Goal: Task Accomplishment & Management: Manage account settings

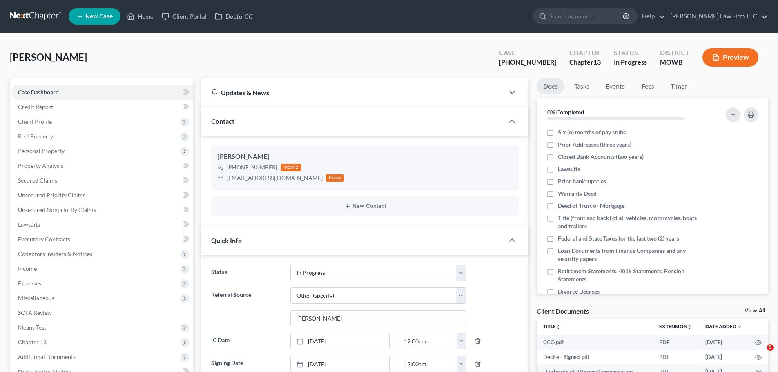
select select "4"
select select "6"
select select "0"
drag, startPoint x: 145, startPoint y: 13, endPoint x: 162, endPoint y: 17, distance: 17.6
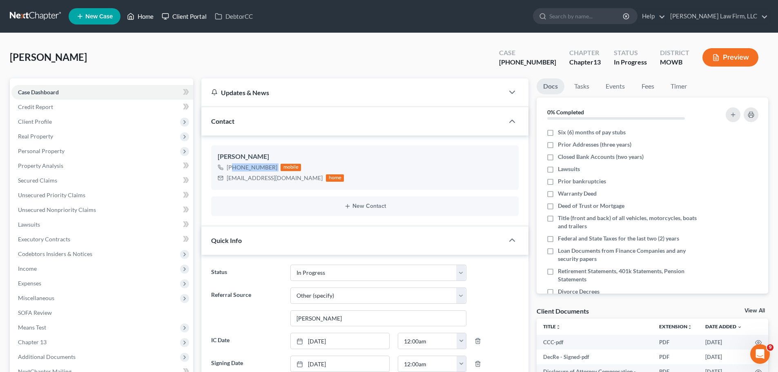
click at [145, 13] on link "Home" at bounding box center [140, 16] width 35 height 15
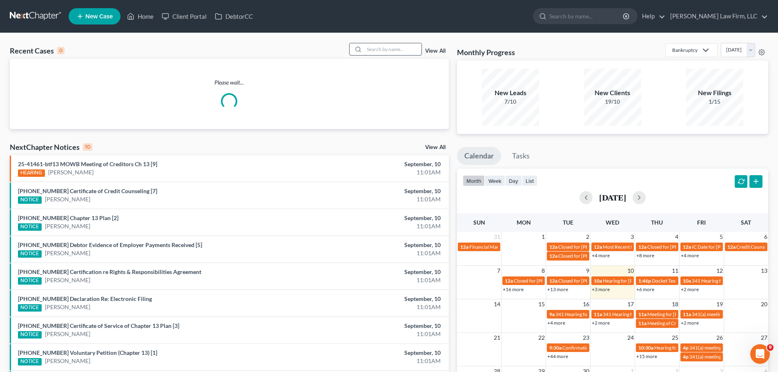
click at [404, 49] on input "search" at bounding box center [392, 49] width 57 height 12
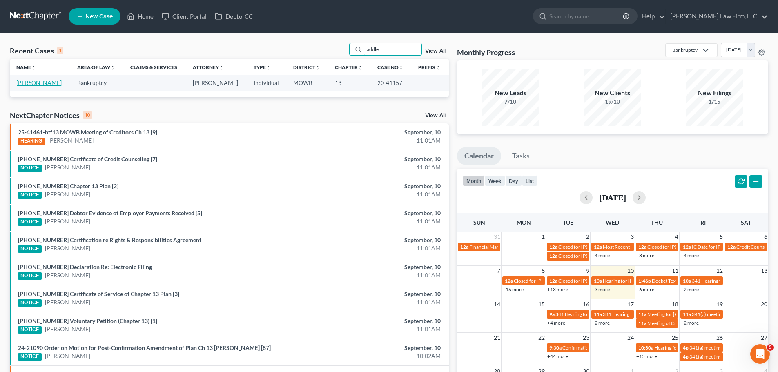
type input "addle"
click at [40, 80] on link "[PERSON_NAME]" at bounding box center [38, 82] width 45 height 7
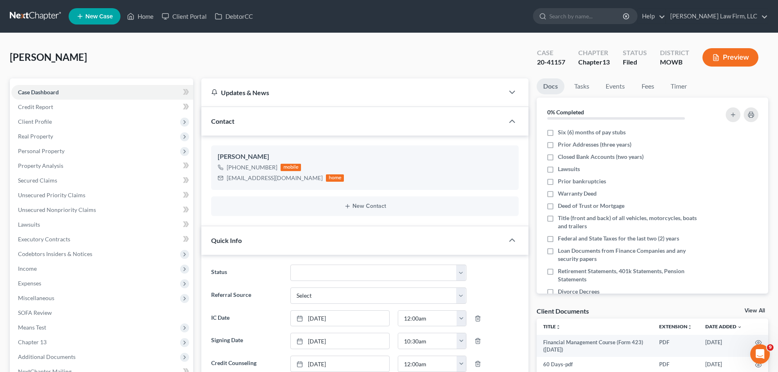
scroll to position [9927, 0]
click at [133, 18] on icon at bounding box center [130, 16] width 7 height 10
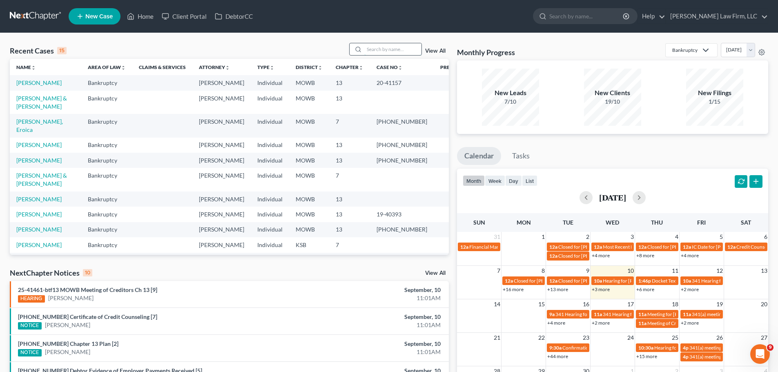
click at [386, 50] on input "search" at bounding box center [392, 49] width 57 height 12
type input "[PERSON_NAME]"
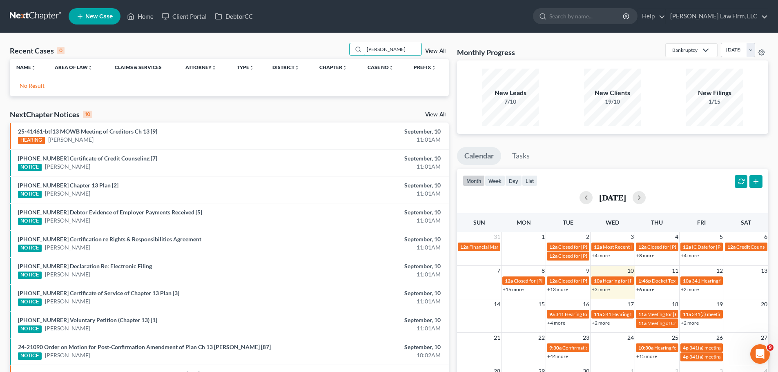
drag, startPoint x: 403, startPoint y: 50, endPoint x: 335, endPoint y: 54, distance: 68.4
click at [335, 54] on div "Recent Cases 0 [PERSON_NAME] View All" at bounding box center [229, 51] width 439 height 16
drag, startPoint x: 601, startPoint y: 23, endPoint x: 604, endPoint y: 16, distance: 7.7
click at [601, 22] on input "search" at bounding box center [587, 16] width 75 height 15
type input "[PERSON_NAME]"
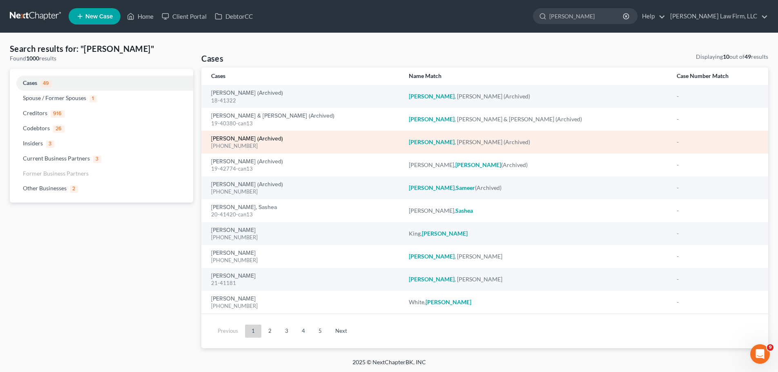
click at [273, 138] on link "[PERSON_NAME] (Archived)" at bounding box center [247, 139] width 72 height 6
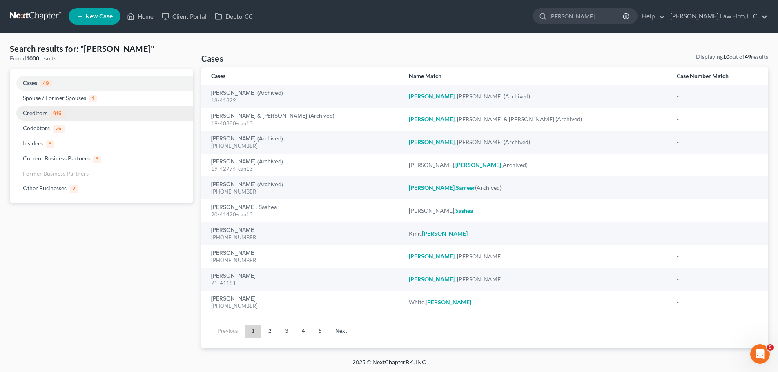
select select "2"
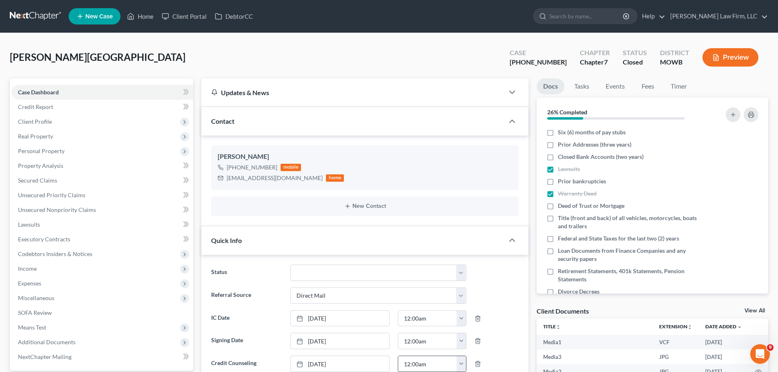
scroll to position [6918, 0]
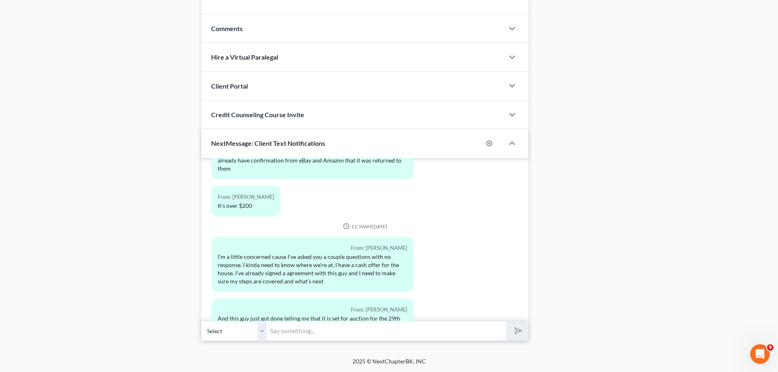
click at [306, 329] on input "text" at bounding box center [386, 331] width 239 height 20
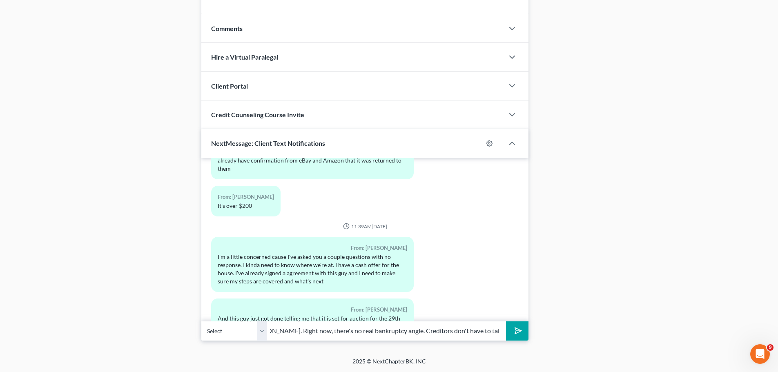
scroll to position [0, 65]
type input "Good morning, [PERSON_NAME]. Right now, there's no real bankruptcy angle. Credi…"
click at [506, 322] on button "submit" at bounding box center [517, 331] width 22 height 19
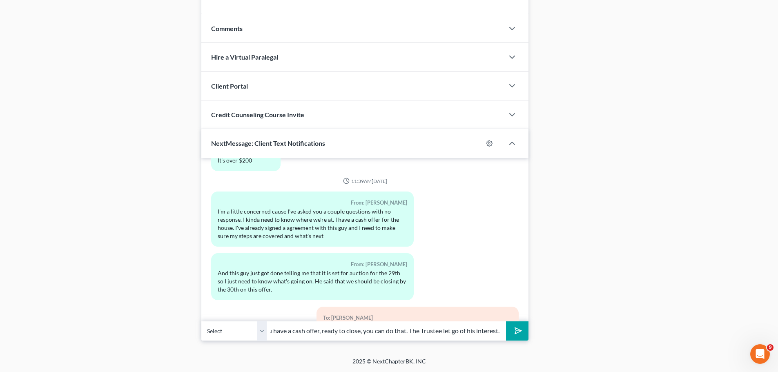
scroll to position [0, 20]
type input "If you have a cash offer, ready to close, you can do that. The Trustee let go o…"
click at [506, 322] on button "submit" at bounding box center [517, 331] width 22 height 19
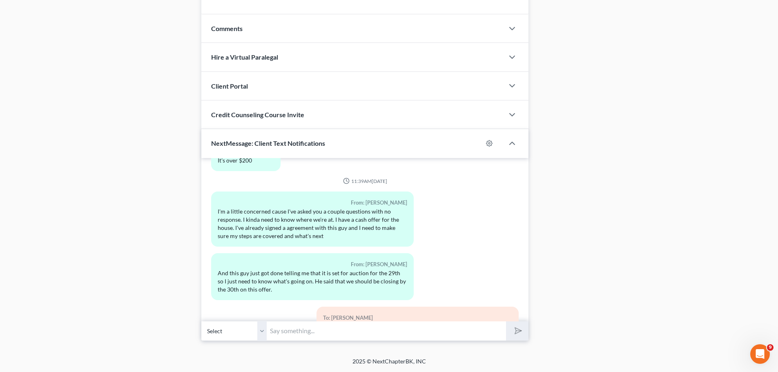
scroll to position [7009, 0]
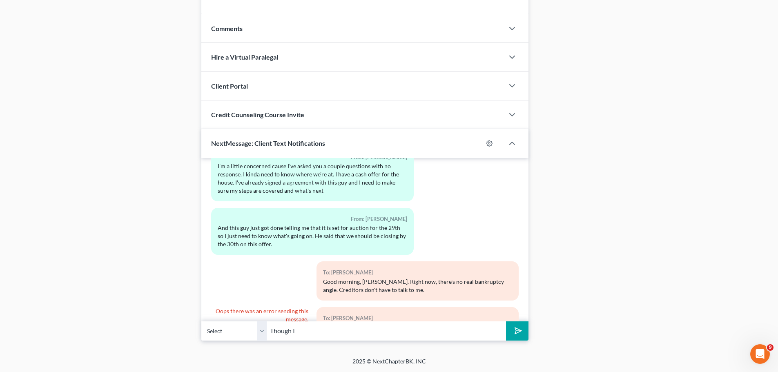
drag, startPoint x: 366, startPoint y: 296, endPoint x: 320, endPoint y: 287, distance: 46.7
click at [320, 307] on div "To: [PERSON_NAME] If you have a cash offer, ready to close, you can do that. Th…" at bounding box center [418, 326] width 202 height 39
copy div "If you have a cash offer, ready to close, you can do that. The Trustee let go o…"
drag, startPoint x: 306, startPoint y: 335, endPoint x: 361, endPoint y: 330, distance: 55.4
click at [306, 335] on input "Though I" at bounding box center [386, 331] width 239 height 20
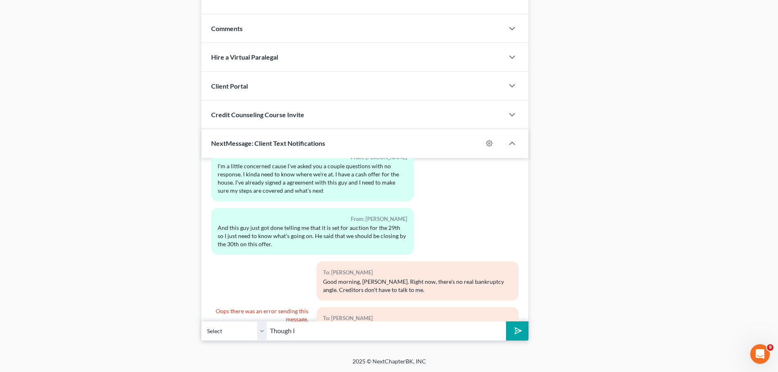
paste input "If you have a cash offer, ready to close, you can do that. The Trustee let go o…"
type input "If you have a cash offer, ready to close, you can do that. The Trustee let go o…"
click at [519, 334] on icon "submit" at bounding box center [516, 330] width 11 height 11
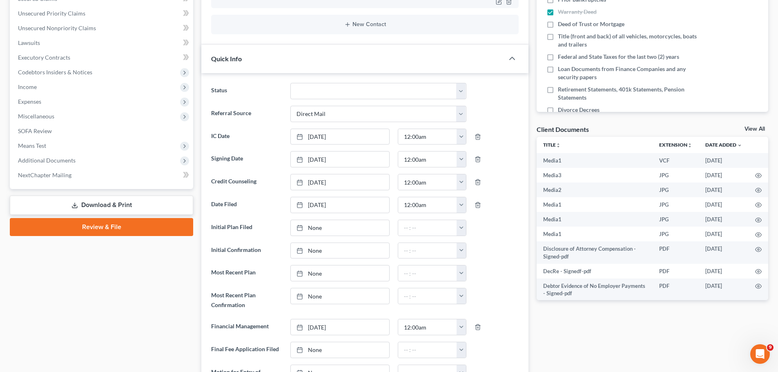
scroll to position [74, 0]
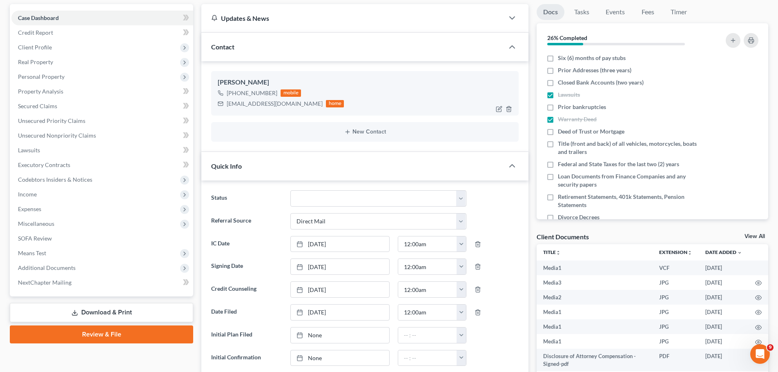
drag, startPoint x: 275, startPoint y: 93, endPoint x: 235, endPoint y: 96, distance: 40.6
click at [235, 96] on div "[PHONE_NUMBER] mobile" at bounding box center [281, 93] width 126 height 11
copy div "[PHONE_NUMBER]"
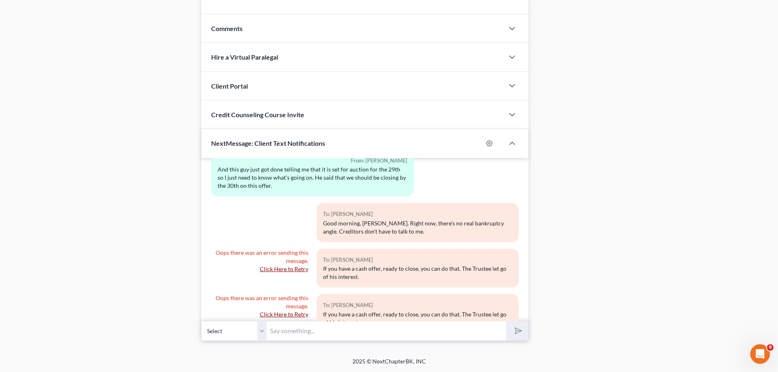
scroll to position [7108, 0]
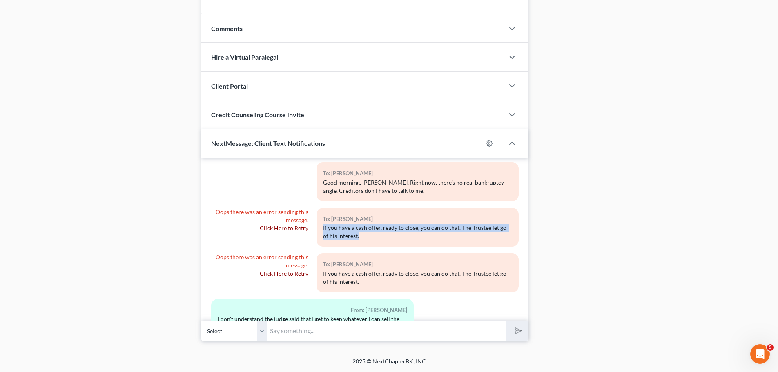
drag, startPoint x: 359, startPoint y: 202, endPoint x: 319, endPoint y: 190, distance: 41.4
click at [319, 208] on div "To: [PERSON_NAME] If you have a cash offer, ready to close, you can do that. Th…" at bounding box center [418, 227] width 202 height 39
copy div "If you have a cash offer, ready to close, you can do that. The Trustee let go o…"
click at [311, 331] on input "text" at bounding box center [386, 331] width 239 height 20
click at [308, 332] on input "text" at bounding box center [386, 331] width 239 height 20
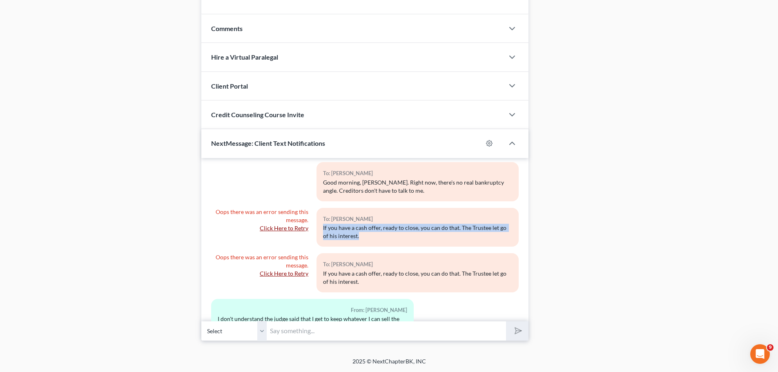
click at [292, 336] on input "text" at bounding box center [386, 331] width 239 height 20
paste input "If you have a cash offer, ready to close, you can do that. The Trustee let go o…"
click at [355, 332] on input "If you have a cash offer, ready to close, you can do that. The Trustee let go o…" at bounding box center [386, 331] width 239 height 20
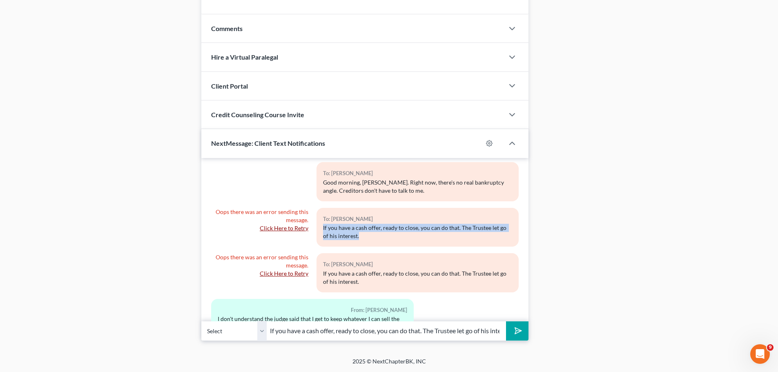
paste input "If you have a cash offer, ready to close, you can do that. The Trustee let go o…"
click at [426, 331] on input "If you have a cash offer, ready to closIf you have a cash offer, ready to close…" at bounding box center [386, 331] width 239 height 20
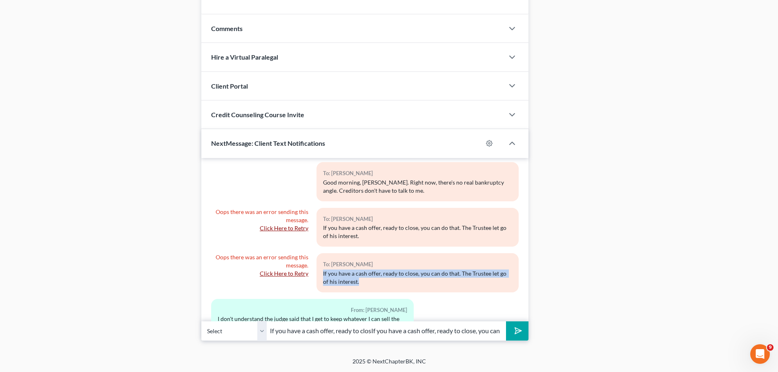
drag, startPoint x: 369, startPoint y: 243, endPoint x: 317, endPoint y: 232, distance: 52.6
click at [317, 253] on div "To: [PERSON_NAME] If you have a cash offer, ready to close, you can do that. Th…" at bounding box center [418, 272] width 202 height 39
copy div "If you have a cash offer, ready to close, you can do that. The Trustee let go o…"
click at [318, 335] on input "If you have a cash offer, ready to closIf you have a cash offer, ready to close…" at bounding box center [386, 331] width 239 height 20
click at [350, 326] on input "If you have a cash offer, ready to closIf you have a cash offer, ready to close…" at bounding box center [386, 331] width 239 height 20
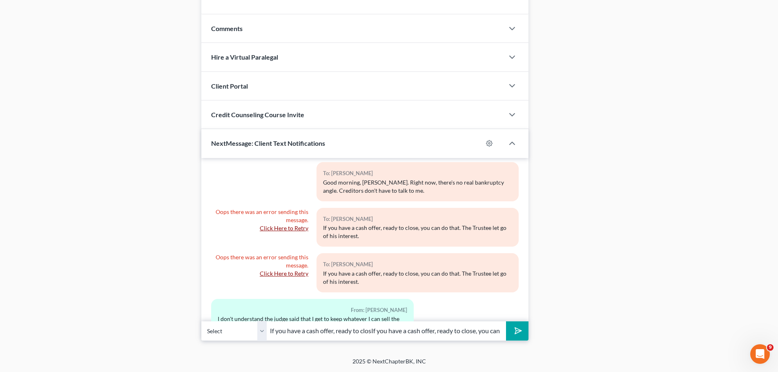
type input "If you have a cash offer, read to closIf you have a cash offer, ready to close,…"
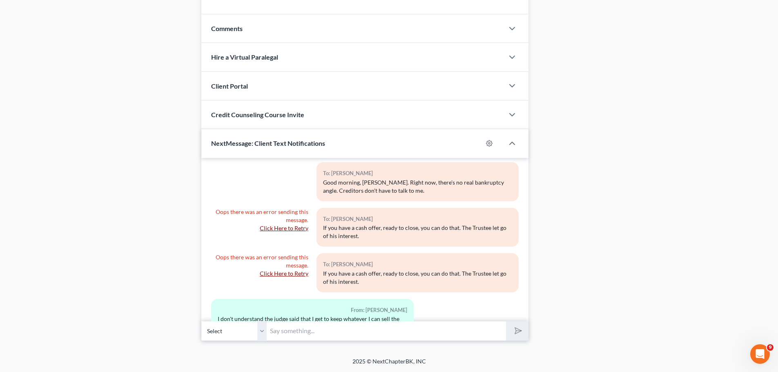
paste input "If you have a cash offer, ready to close, you can do that. The Trustee let go o…"
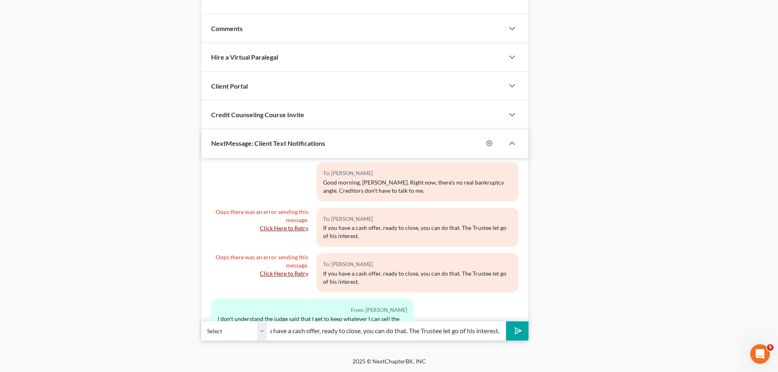
type input "If you have a cash offer, ready to close, you can do that. The Trustee let go o…"
click at [525, 333] on button "submit" at bounding box center [517, 331] width 22 height 19
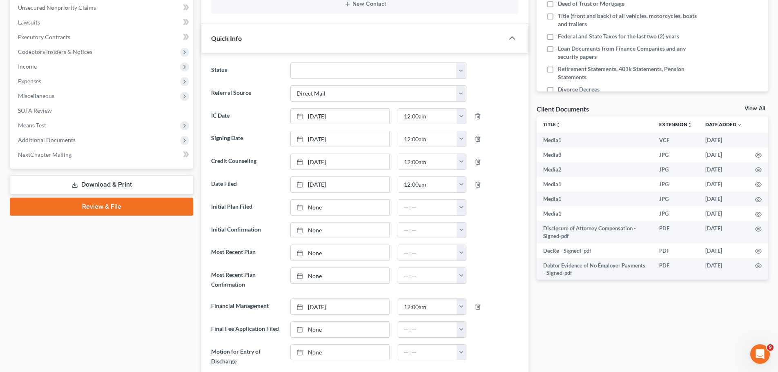
scroll to position [156, 0]
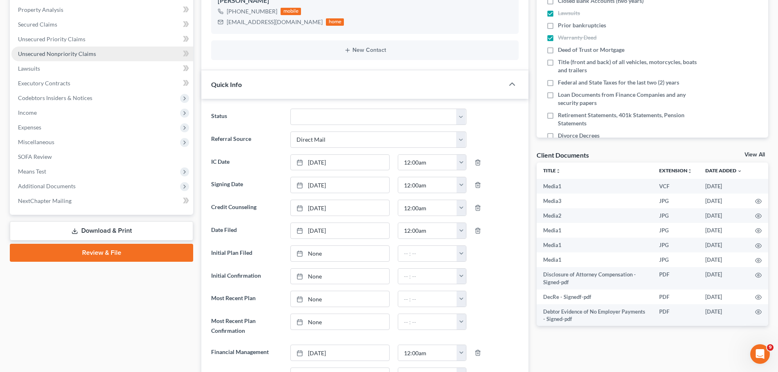
click at [71, 52] on span "Unsecured Nonpriority Claims" at bounding box center [57, 53] width 78 height 7
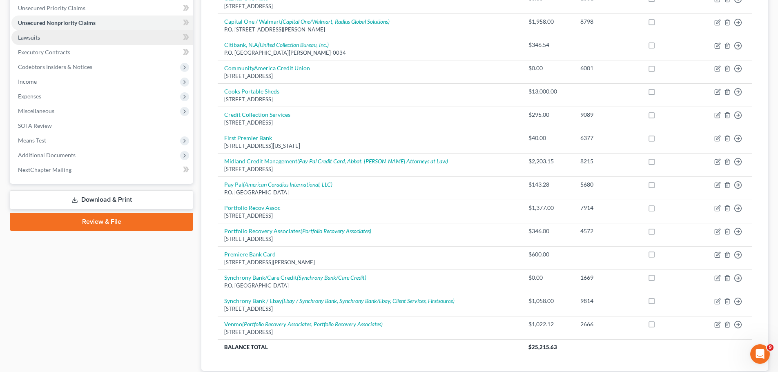
scroll to position [161, 0]
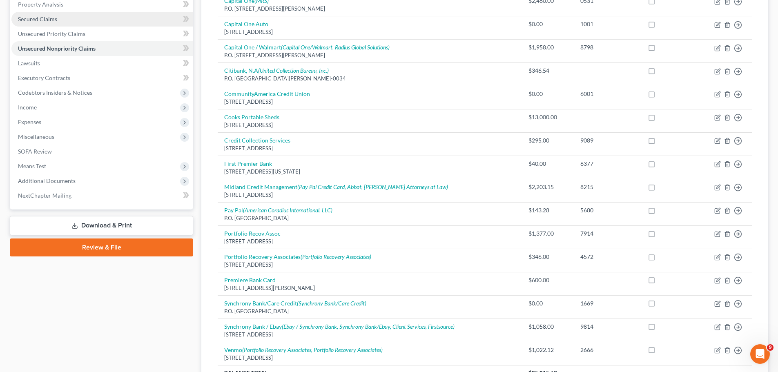
click at [65, 18] on link "Secured Claims" at bounding box center [102, 19] width 182 height 15
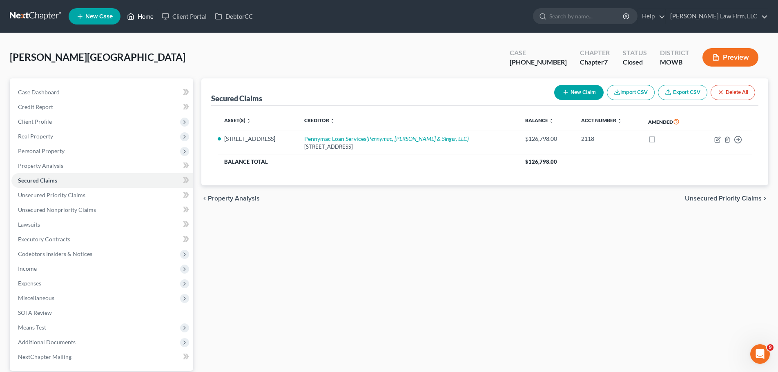
click at [145, 10] on link "Home" at bounding box center [140, 16] width 35 height 15
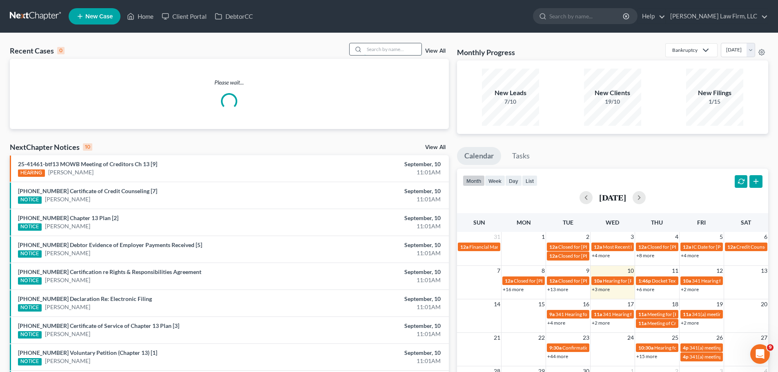
click at [392, 55] on input "search" at bounding box center [392, 49] width 57 height 12
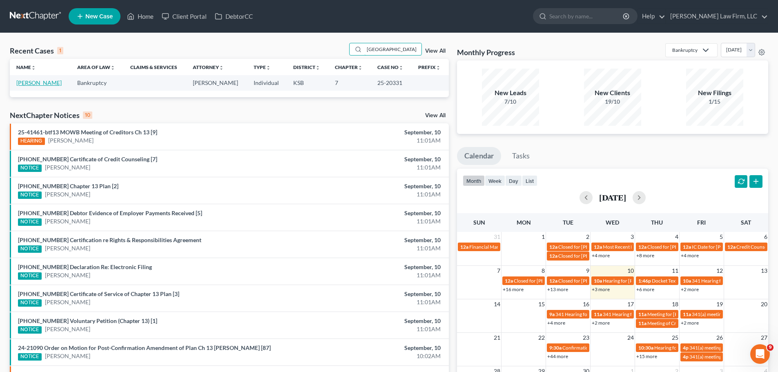
type input "[GEOGRAPHIC_DATA]"
click at [23, 85] on link "[PERSON_NAME]" at bounding box center [38, 82] width 45 height 7
select select "4"
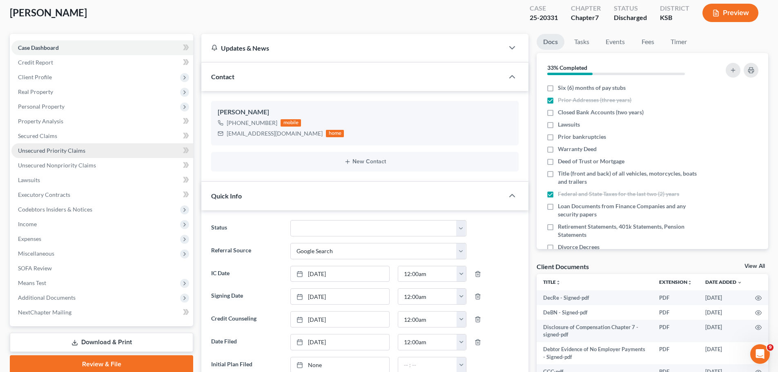
scroll to position [41, 0]
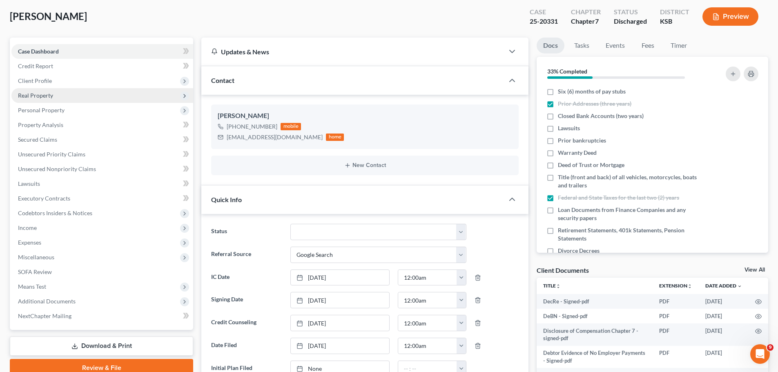
click at [51, 91] on span "Real Property" at bounding box center [102, 95] width 182 height 15
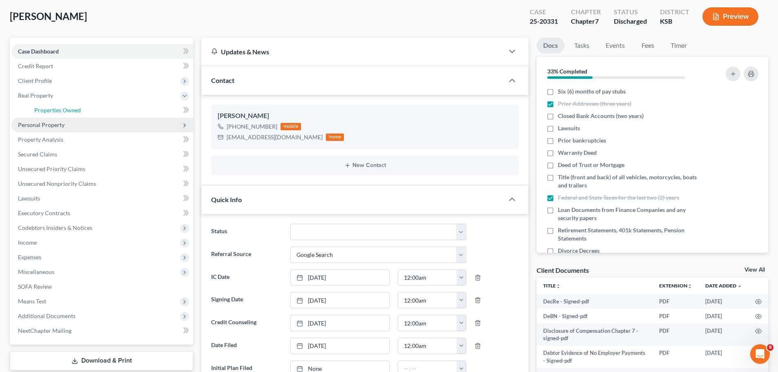
click at [70, 109] on span "Properties Owned" at bounding box center [57, 110] width 47 height 7
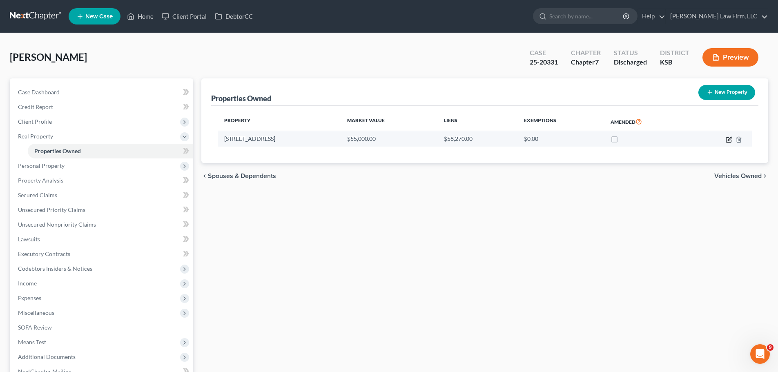
click at [728, 141] on icon "button" at bounding box center [729, 139] width 7 height 7
select select "17"
select select "0"
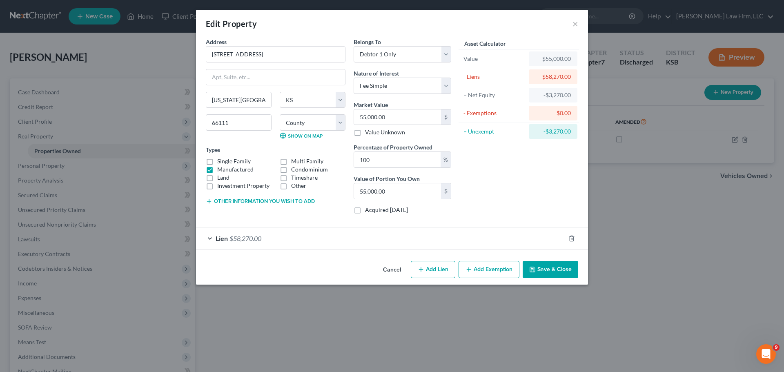
click at [342, 239] on div "Lien $58,270.00" at bounding box center [380, 239] width 369 height 22
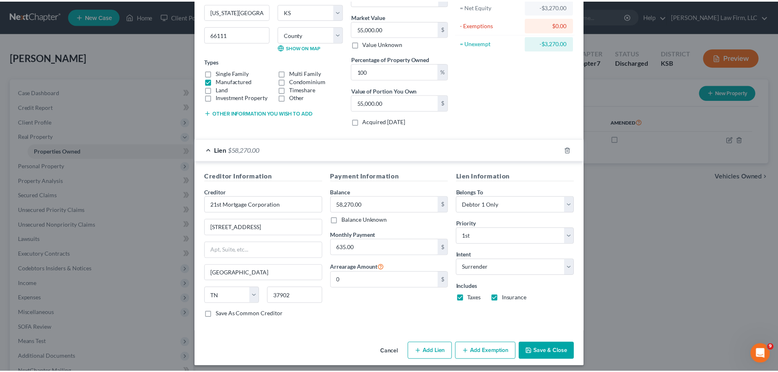
scroll to position [93, 0]
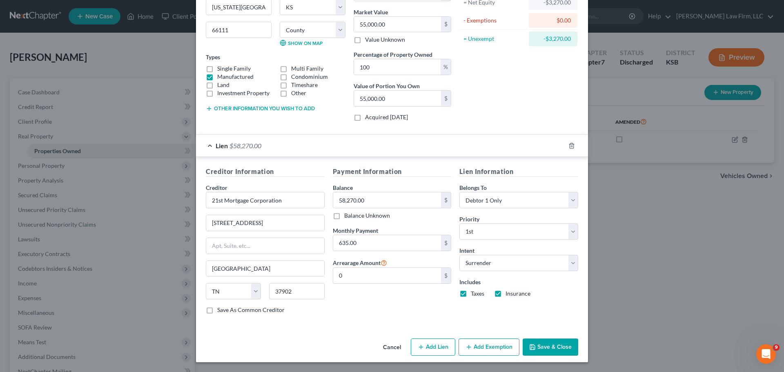
click at [561, 346] on button "Save & Close" at bounding box center [551, 347] width 56 height 17
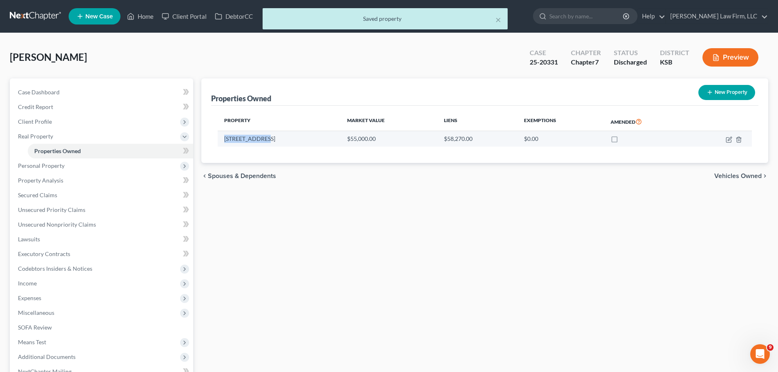
drag, startPoint x: 264, startPoint y: 141, endPoint x: 224, endPoint y: 141, distance: 39.6
click at [224, 141] on td "[STREET_ADDRESS]" at bounding box center [279, 139] width 123 height 16
copy td "[STREET_ADDRESS]"
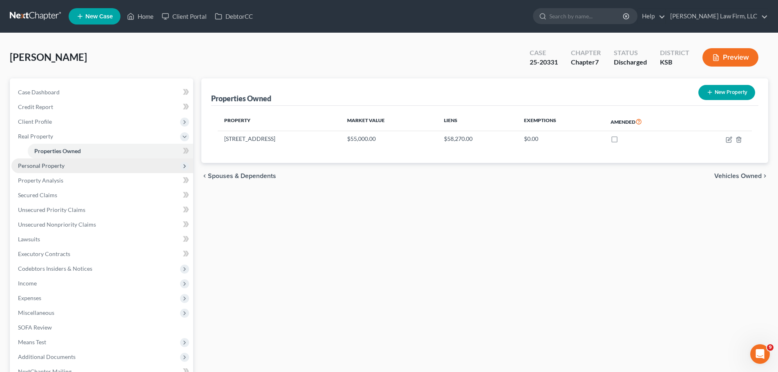
click at [75, 166] on span "Personal Property" at bounding box center [102, 166] width 182 height 15
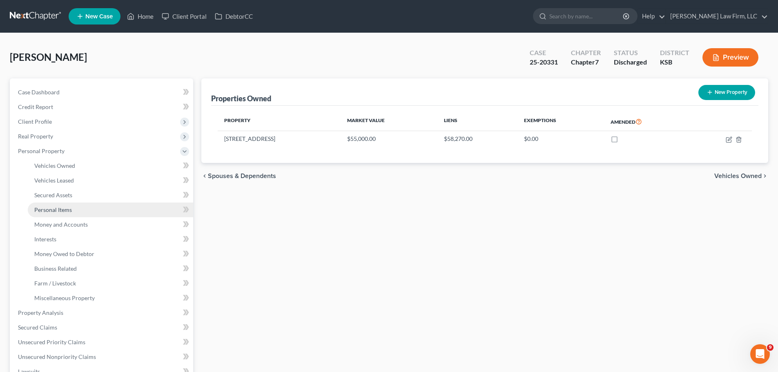
click at [82, 212] on link "Personal Items" at bounding box center [110, 210] width 165 height 15
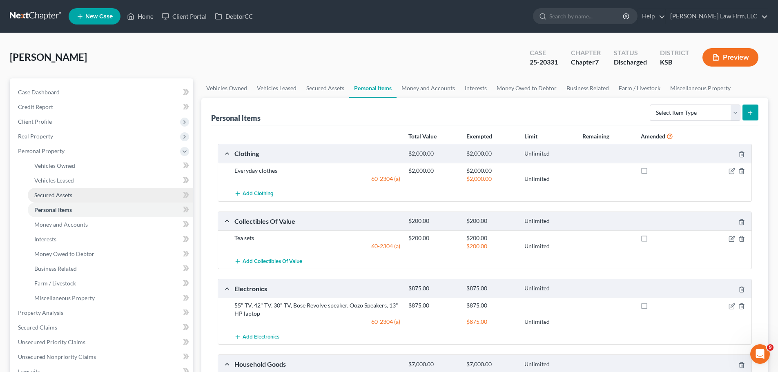
click at [82, 192] on link "Secured Assets" at bounding box center [110, 195] width 165 height 15
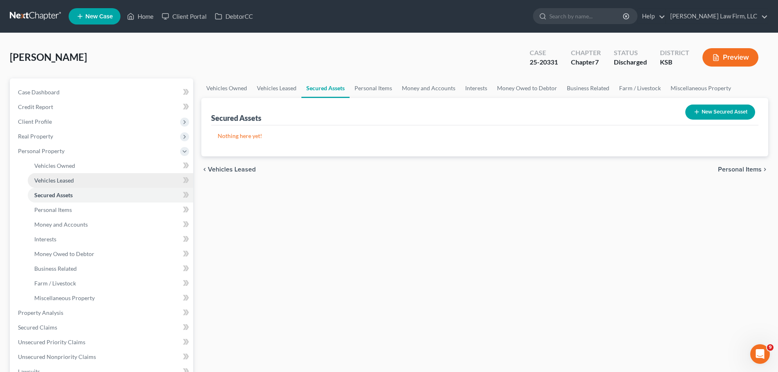
click at [76, 182] on link "Vehicles Leased" at bounding box center [110, 180] width 165 height 15
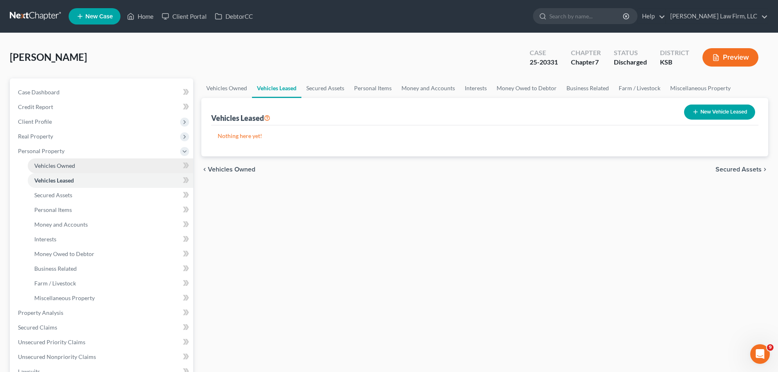
click at [85, 169] on link "Vehicles Owned" at bounding box center [110, 166] width 165 height 15
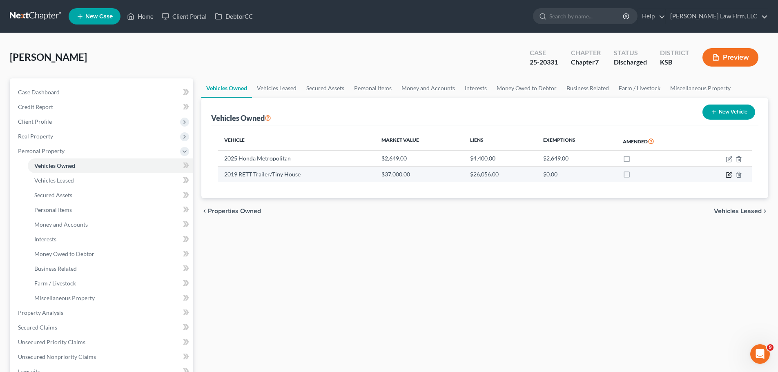
click at [729, 176] on icon "button" at bounding box center [730, 174] width 4 height 4
select select "2"
select select "7"
select select "0"
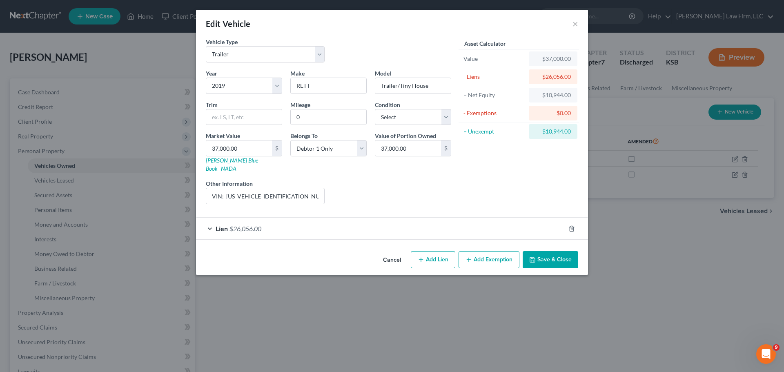
click at [556, 251] on button "Save & Close" at bounding box center [551, 259] width 56 height 17
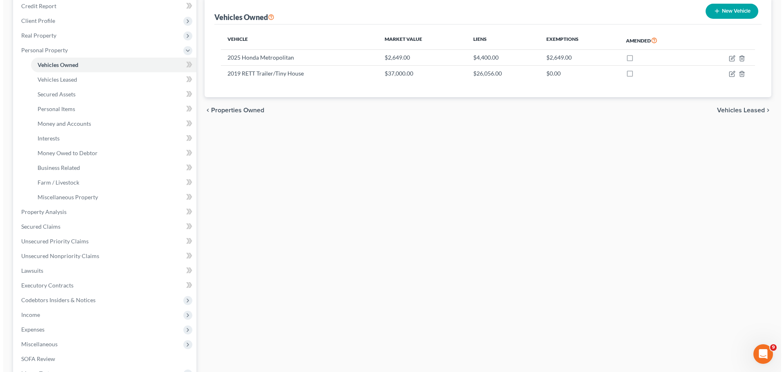
scroll to position [41, 0]
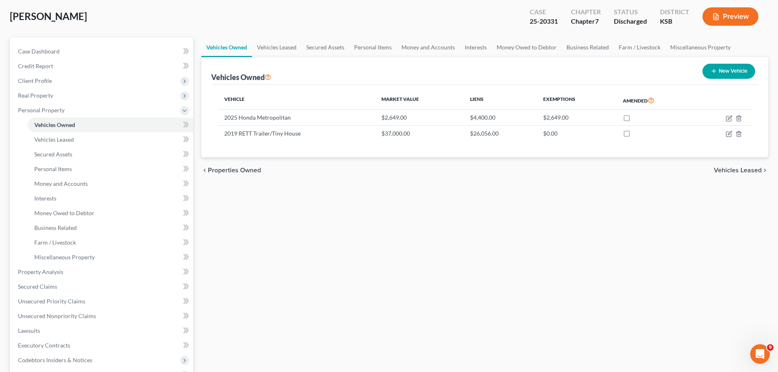
click at [741, 16] on button "Preview" at bounding box center [731, 16] width 56 height 18
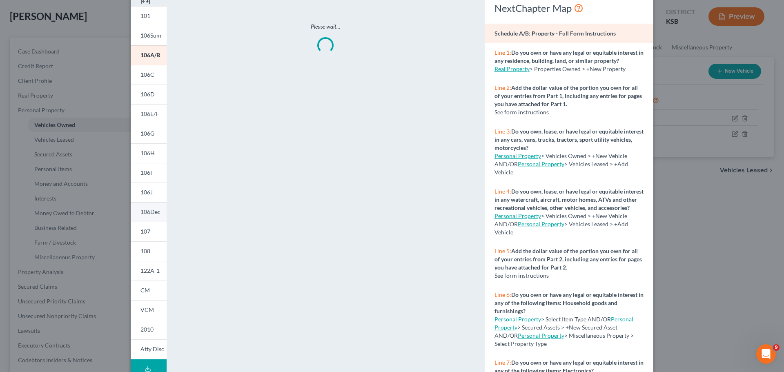
scroll to position [81, 0]
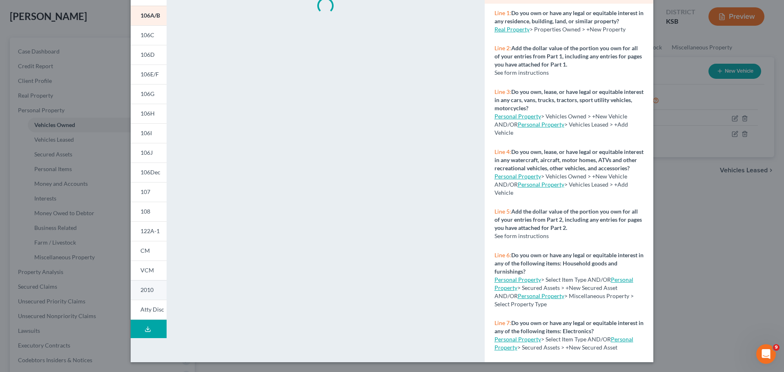
click at [145, 288] on span "2010" at bounding box center [147, 289] width 13 height 7
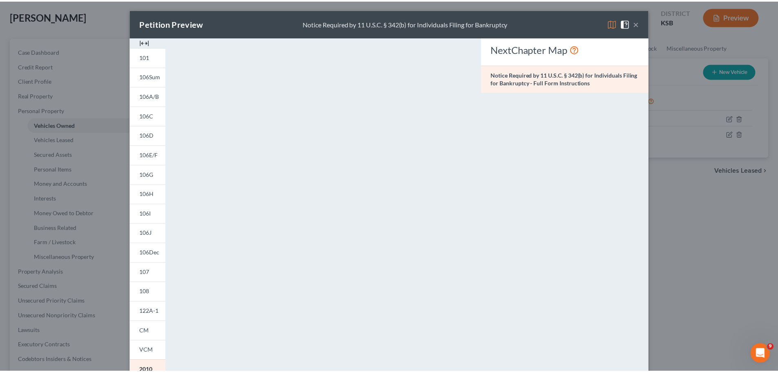
scroll to position [0, 0]
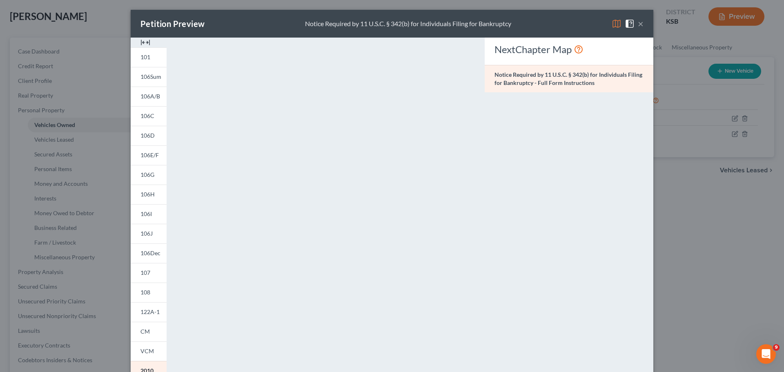
click at [639, 21] on button "×" at bounding box center [641, 24] width 6 height 10
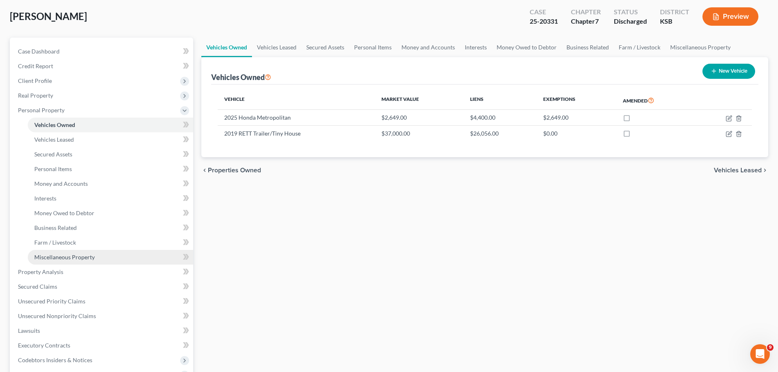
click at [75, 254] on span "Miscellaneous Property" at bounding box center [64, 257] width 60 height 7
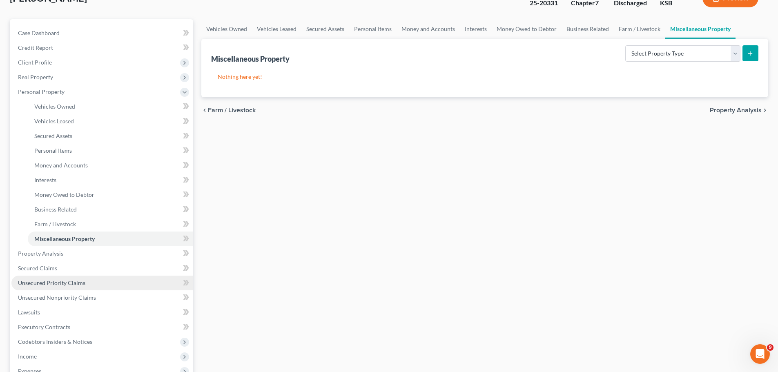
scroll to position [82, 0]
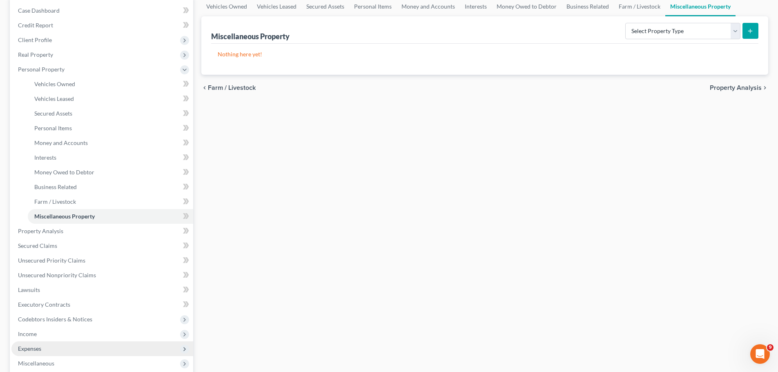
click at [46, 342] on span "Expenses" at bounding box center [102, 349] width 182 height 15
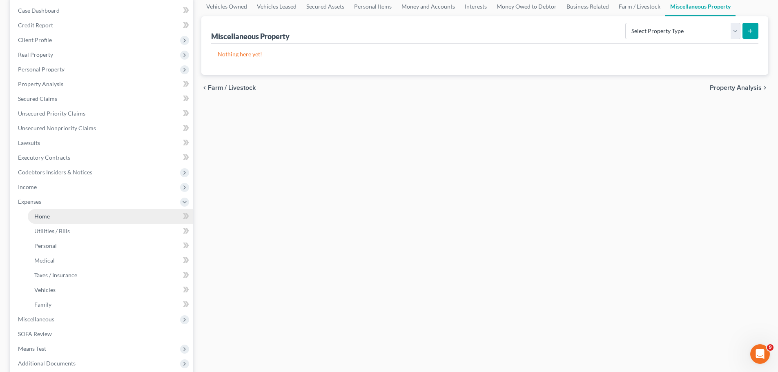
click at [63, 212] on link "Home" at bounding box center [110, 216] width 165 height 15
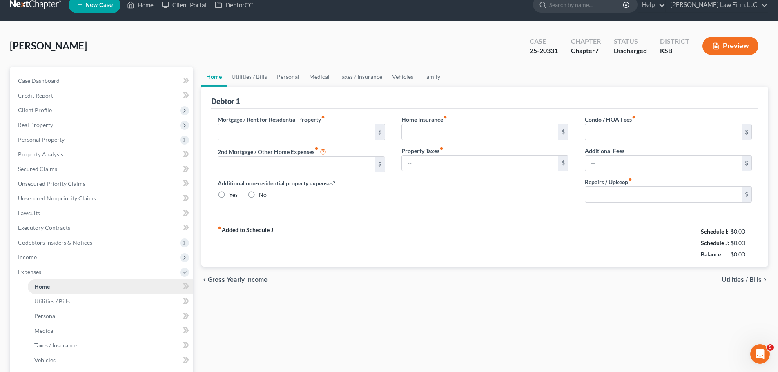
type input "0.00"
radio input "true"
type input "0.00"
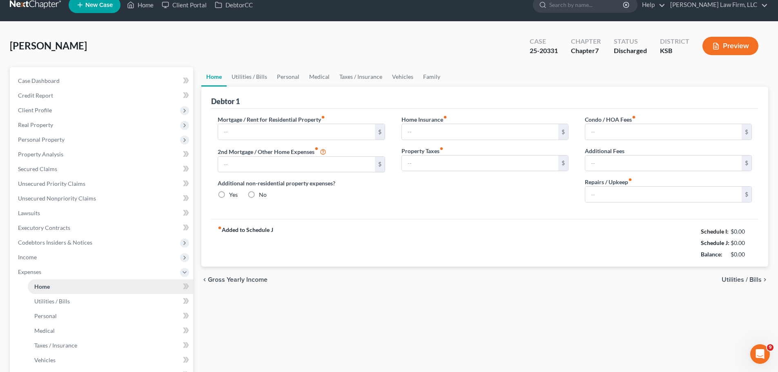
type input "0.00"
type input "100.00"
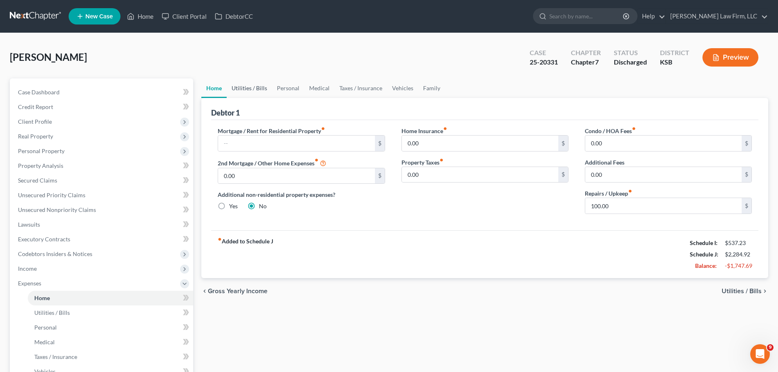
click at [259, 86] on link "Utilities / Bills" at bounding box center [249, 88] width 45 height 20
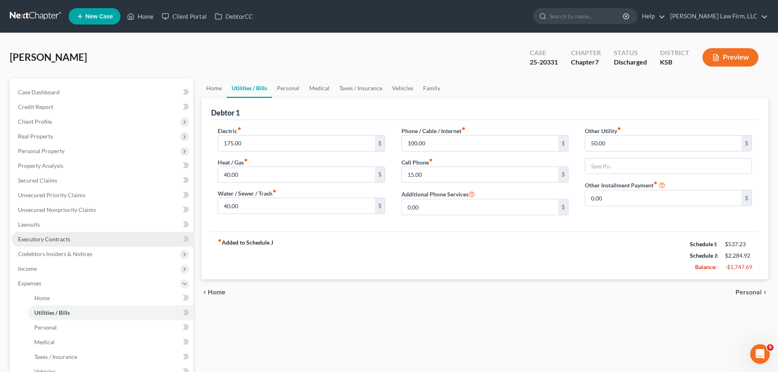
click at [47, 236] on span "Executory Contracts" at bounding box center [44, 239] width 52 height 7
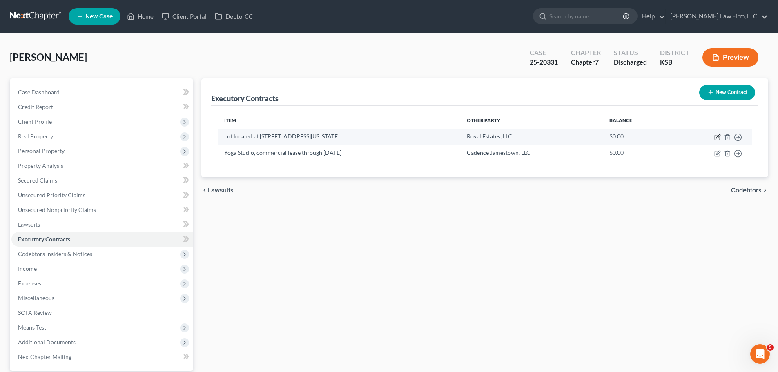
click at [719, 136] on icon "button" at bounding box center [718, 137] width 7 height 7
select select "3"
select select "17"
select select "0"
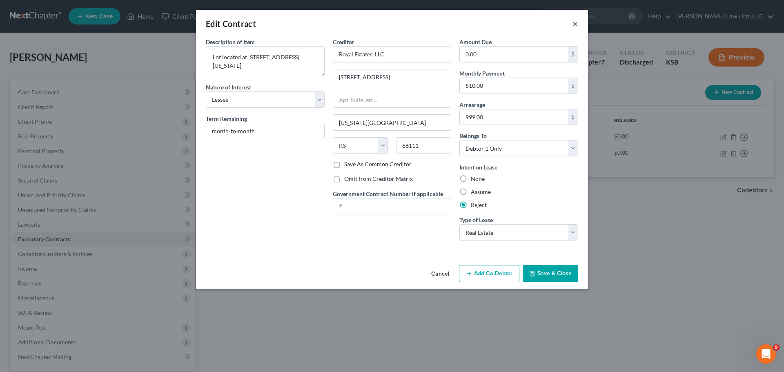
click at [574, 22] on button "×" at bounding box center [576, 24] width 6 height 10
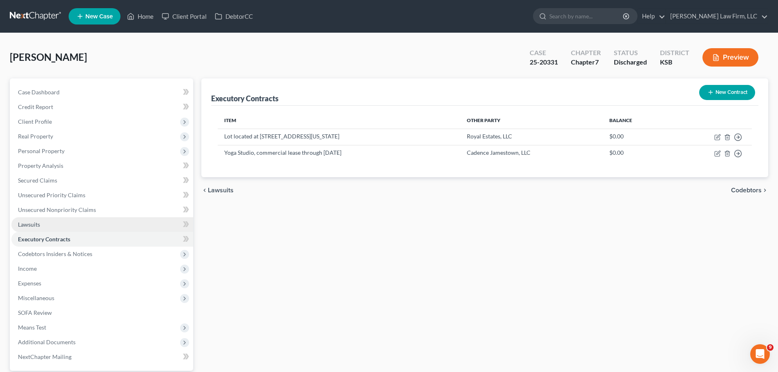
scroll to position [77, 0]
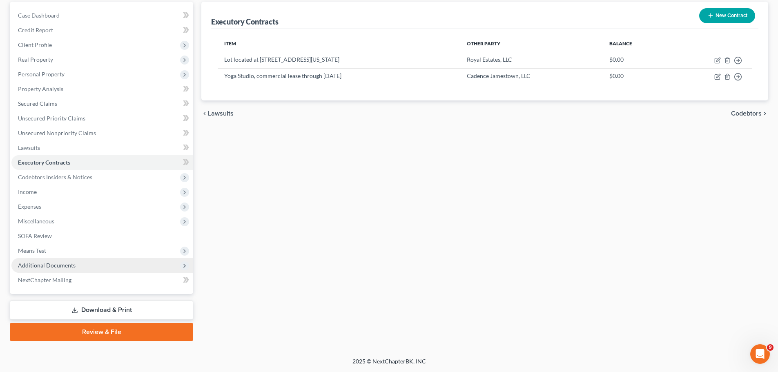
click at [75, 262] on span "Additional Documents" at bounding box center [102, 265] width 182 height 15
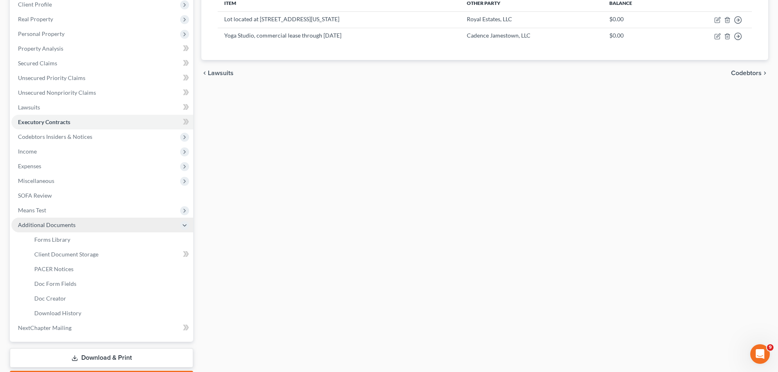
scroll to position [118, 0]
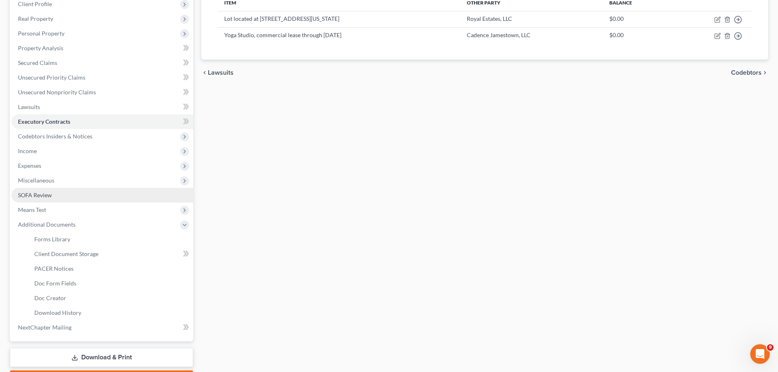
click at [58, 195] on link "SOFA Review" at bounding box center [102, 195] width 182 height 15
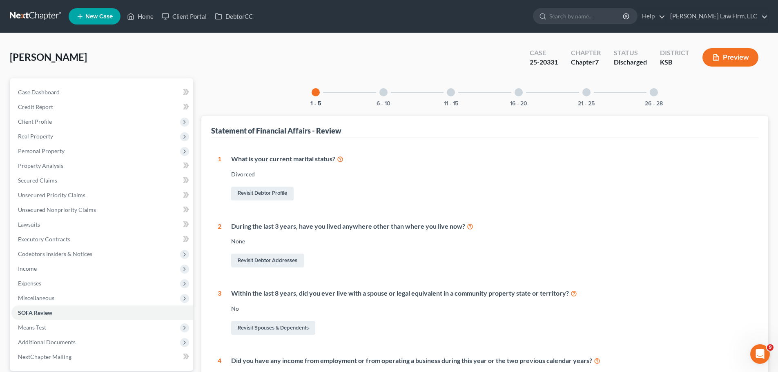
click at [657, 92] on div at bounding box center [654, 92] width 8 height 8
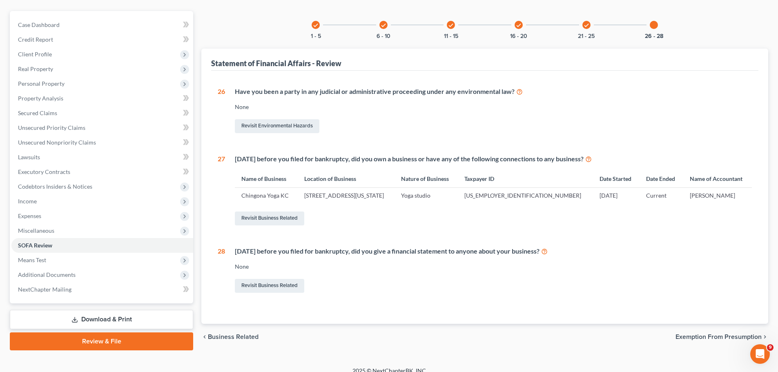
scroll to position [77, 0]
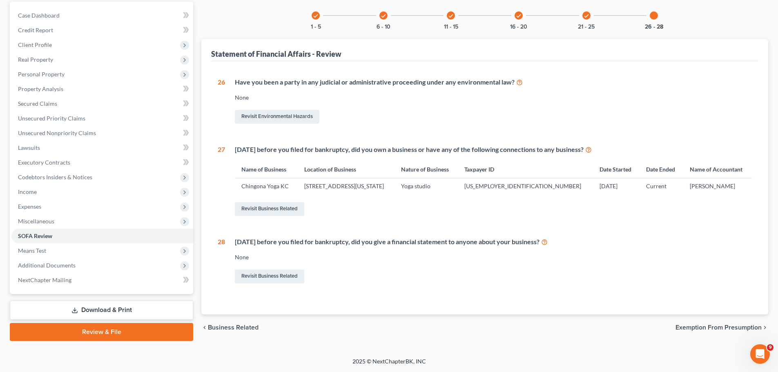
click at [586, 16] on icon "check" at bounding box center [587, 16] width 6 height 6
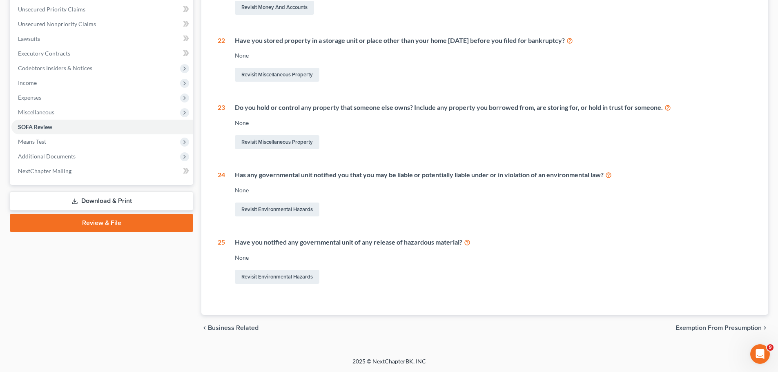
scroll to position [0, 0]
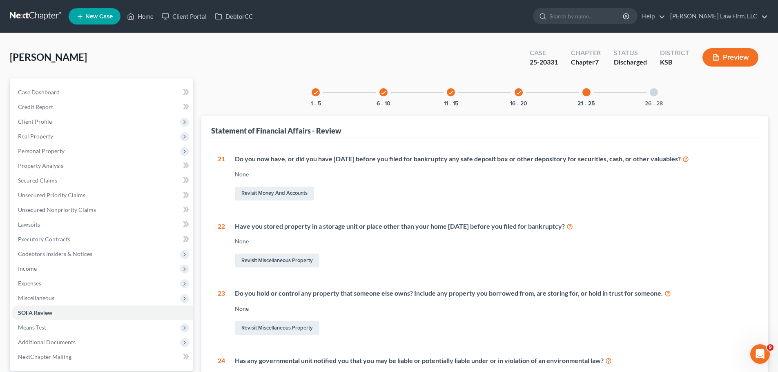
click at [523, 92] on div "check" at bounding box center [519, 92] width 8 height 8
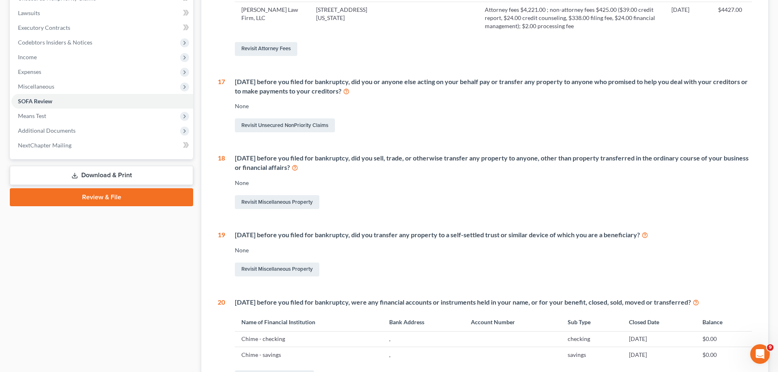
scroll to position [67, 0]
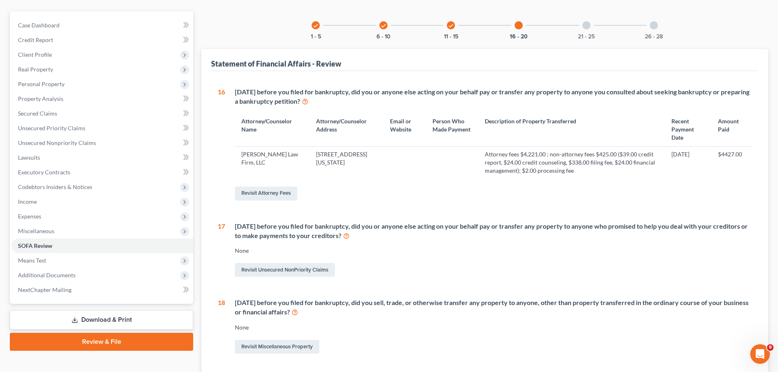
click at [448, 25] on div "check" at bounding box center [451, 25] width 8 height 8
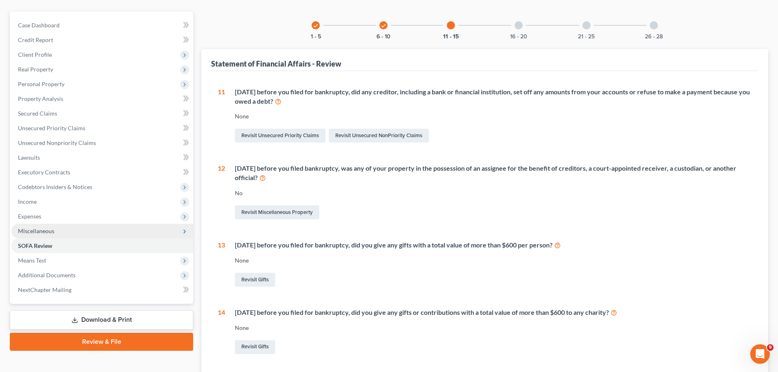
scroll to position [0, 0]
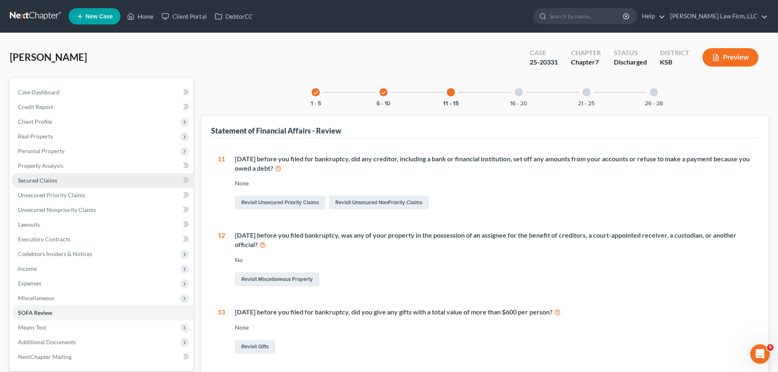
click at [60, 185] on link "Secured Claims" at bounding box center [102, 180] width 182 height 15
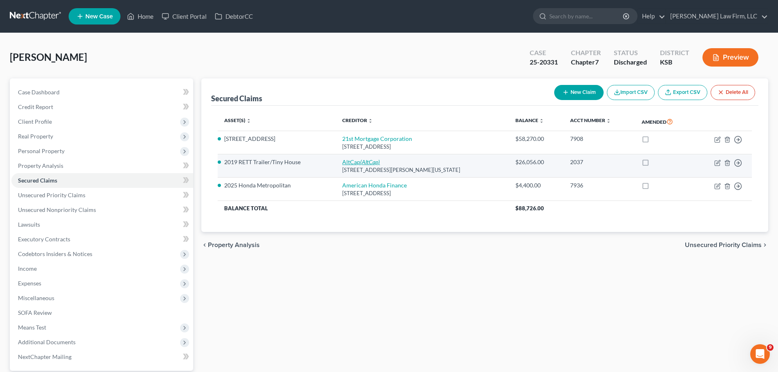
click at [369, 163] on icon "(AltCap)" at bounding box center [370, 162] width 20 height 7
select select "26"
select select "2"
select select "0"
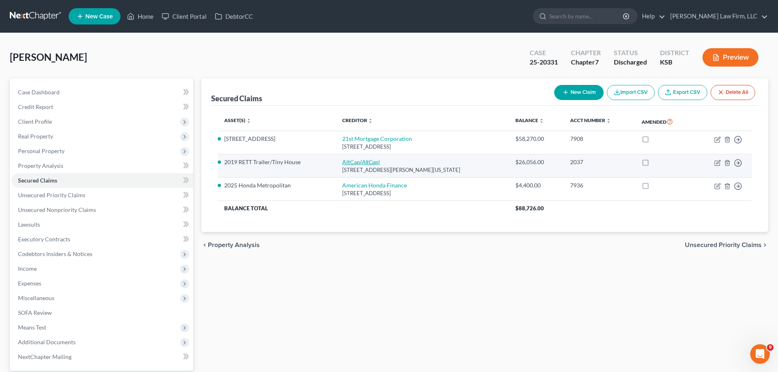
select select "1"
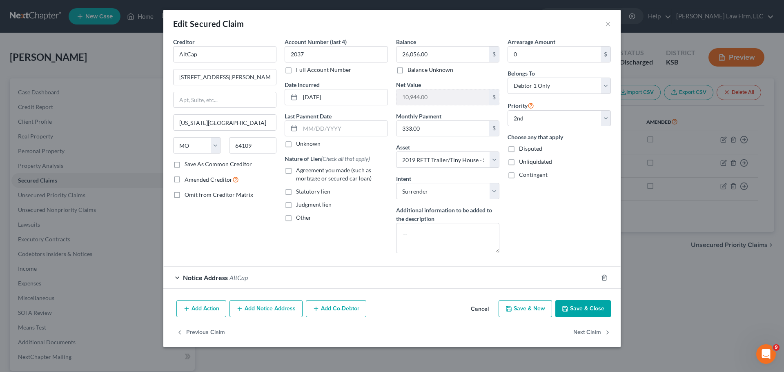
click at [368, 247] on div "Account Number (last 4) 2037 Full Account Number Date Incurred [DATE] Last Paym…" at bounding box center [337, 149] width 112 height 222
click at [322, 250] on div "Account Number (last 4) 2037 Full Account Number Date Incurred [DATE] Last Paym…" at bounding box center [337, 149] width 112 height 222
click at [610, 25] on button "×" at bounding box center [609, 24] width 6 height 10
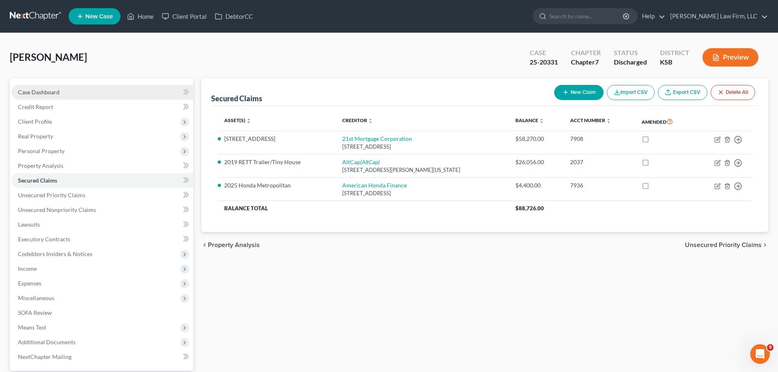
click at [67, 93] on link "Case Dashboard" at bounding box center [102, 92] width 182 height 15
select select "4"
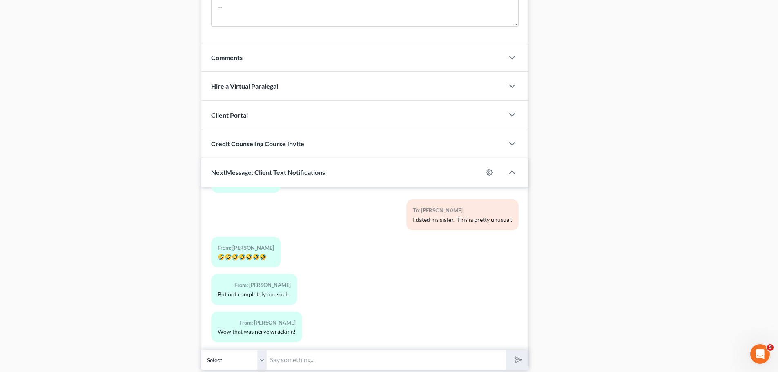
scroll to position [687, 0]
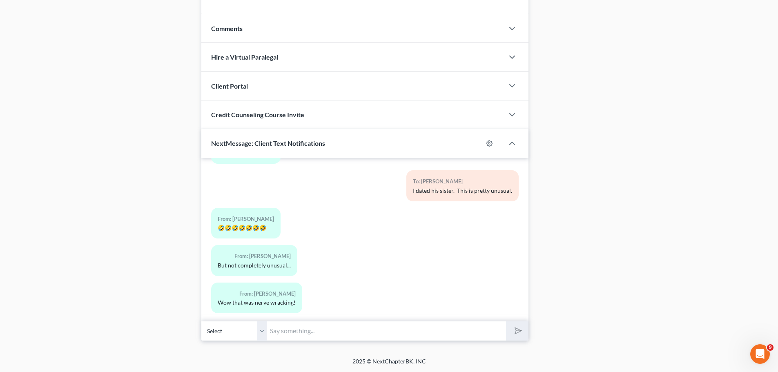
click at [285, 328] on input "text" at bounding box center [386, 331] width 239 height 20
click at [413, 335] on input "When you can" at bounding box center [386, 331] width 239 height 20
click at [506, 322] on button "submit" at bounding box center [517, 331] width 22 height 19
type input "When you can, could you give me the address of where the tiny house is? It"
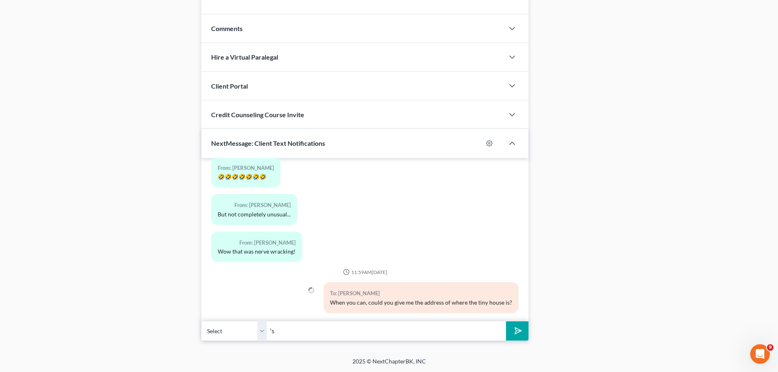
type input "'"
type input "It's funny how slow the walk was for this to get asked of us."
click at [506, 322] on button "submit" at bounding box center [517, 331] width 22 height 19
